Goal: Navigation & Orientation: Go to known website

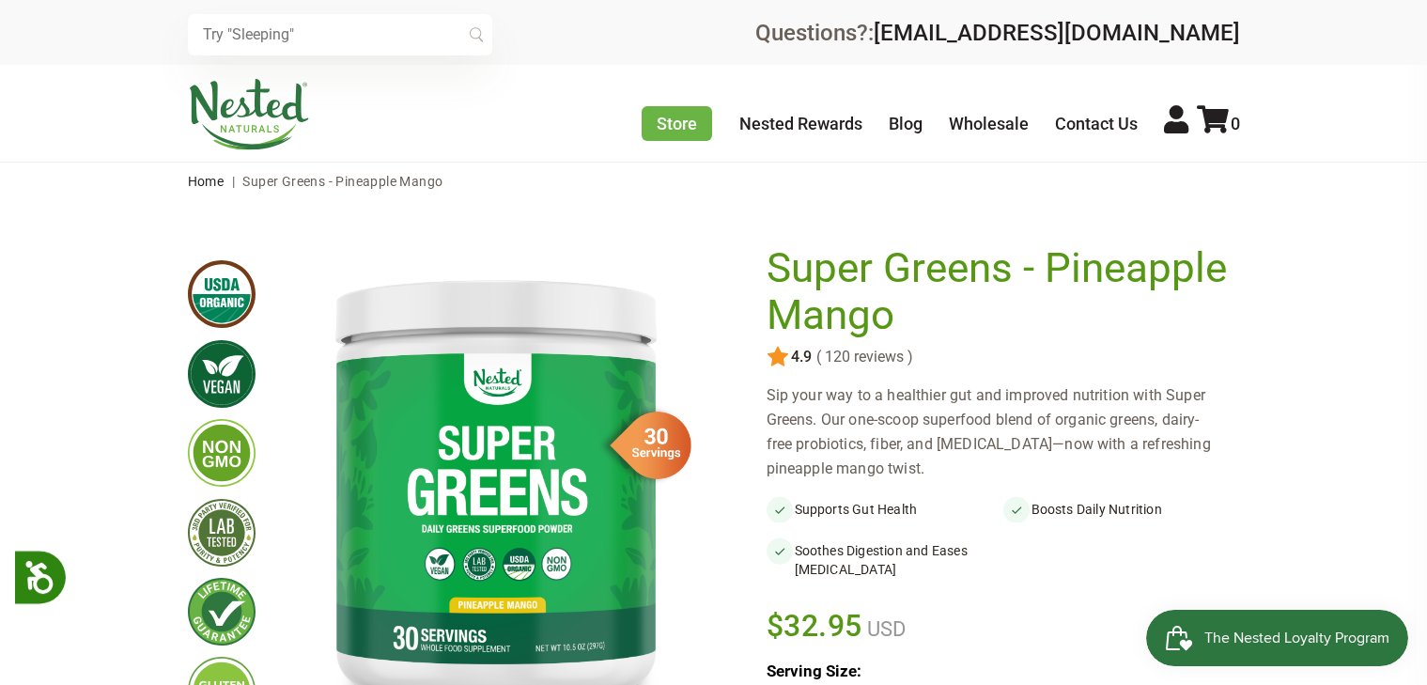
scroll to position [79, 0]
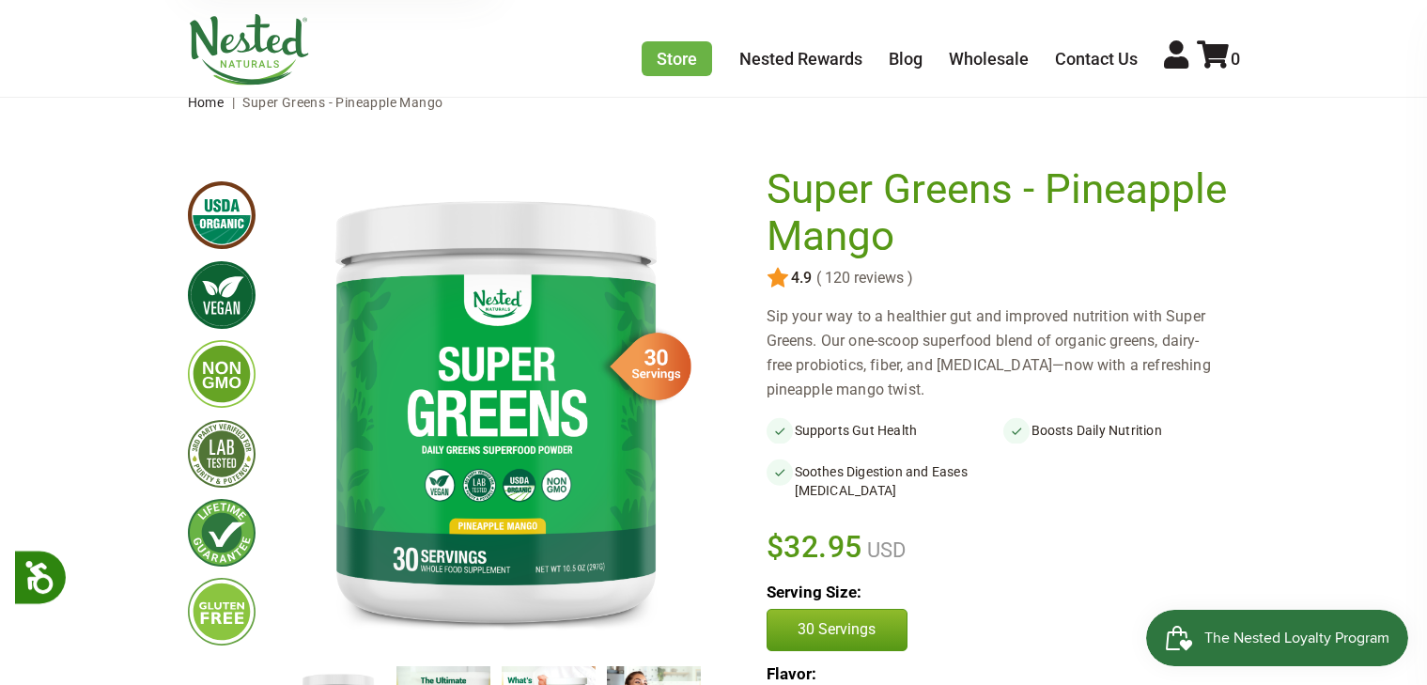
click at [226, 44] on img at bounding box center [249, 49] width 122 height 71
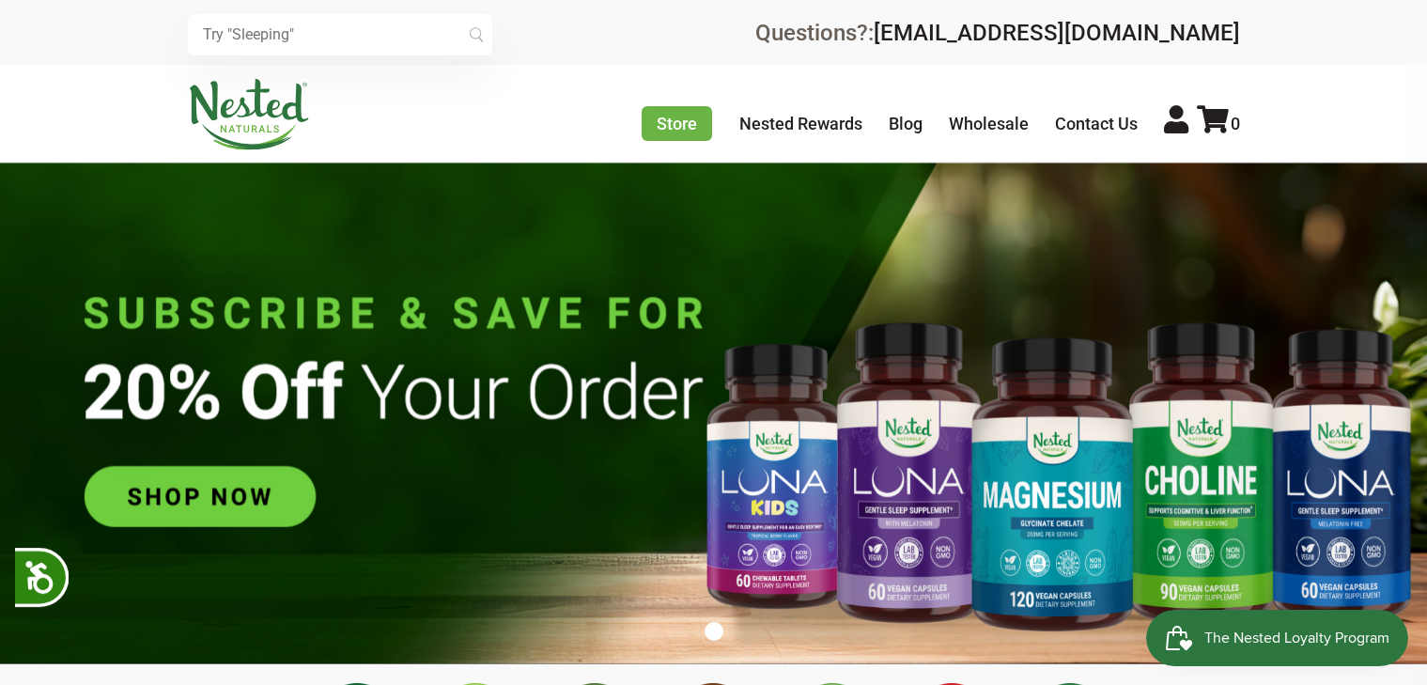
scroll to position [0, 660]
click at [4, 279] on link at bounding box center [713, 342] width 1427 height 685
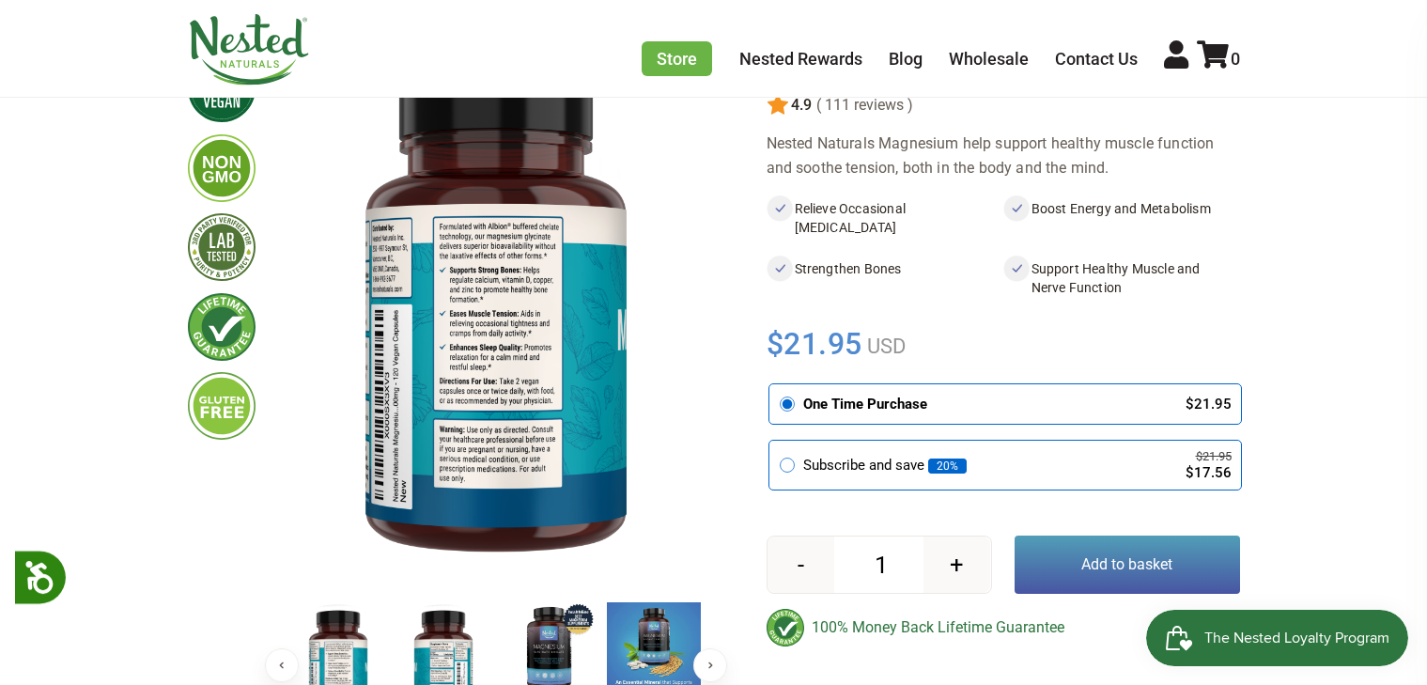
click at [1000, 5] on div "Store Healthy Aging Super Greens D-Mannose Choline Restful Sleep LUNA Sleep Sup…" at bounding box center [713, 48] width 1427 height 97
